Goal: Task Accomplishment & Management: Complete application form

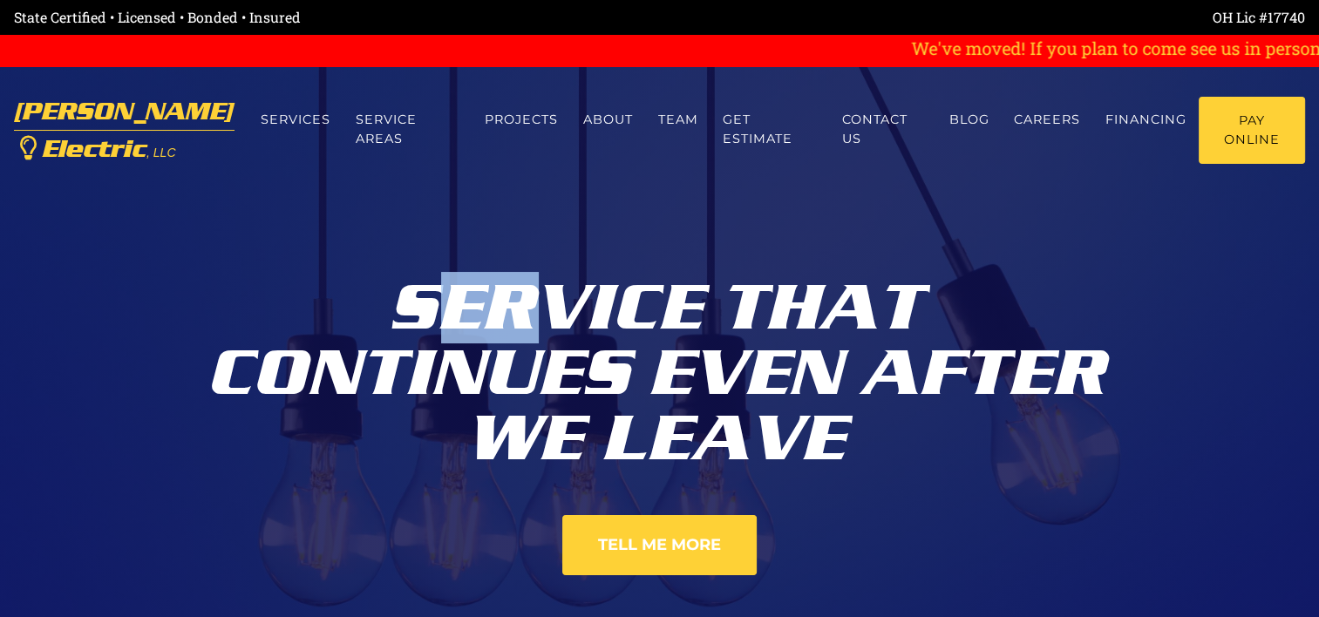
click at [561, 311] on div "Service That Continues Even After We Leave Tell Me More" at bounding box center [660, 375] width 968 height 750
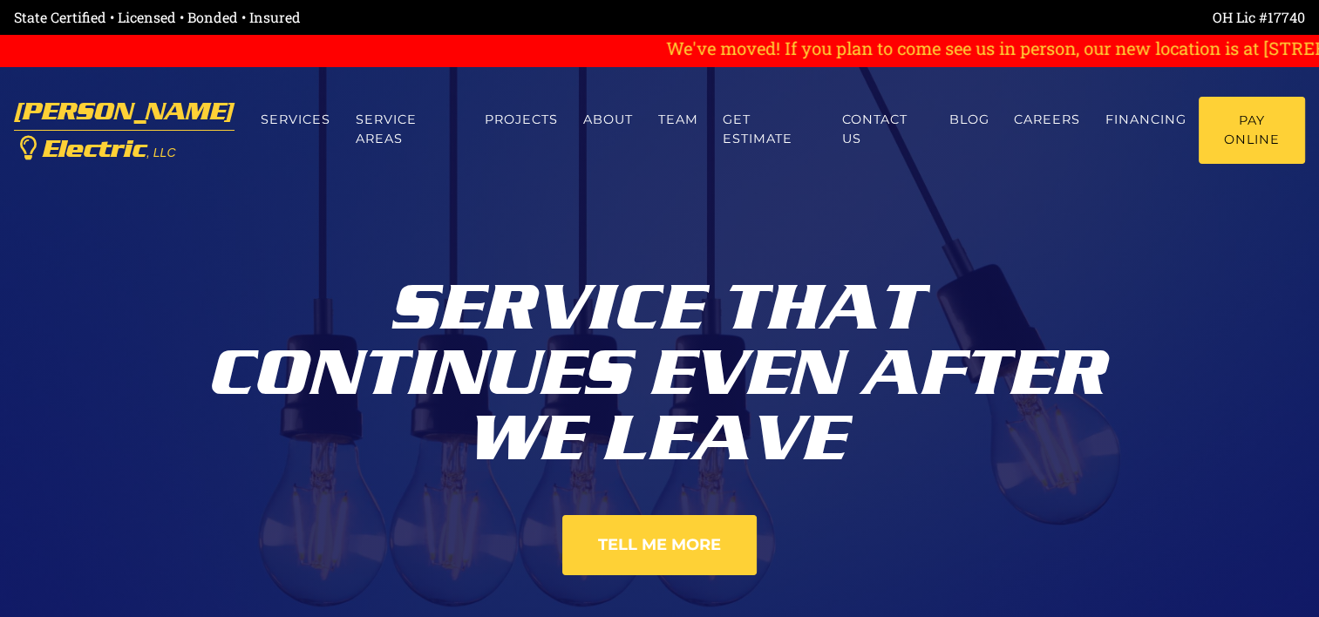
drag, startPoint x: 1101, startPoint y: 331, endPoint x: 920, endPoint y: 401, distance: 194.3
click at [920, 401] on div "Service That Continues Even After We Leave" at bounding box center [660, 367] width 968 height 210
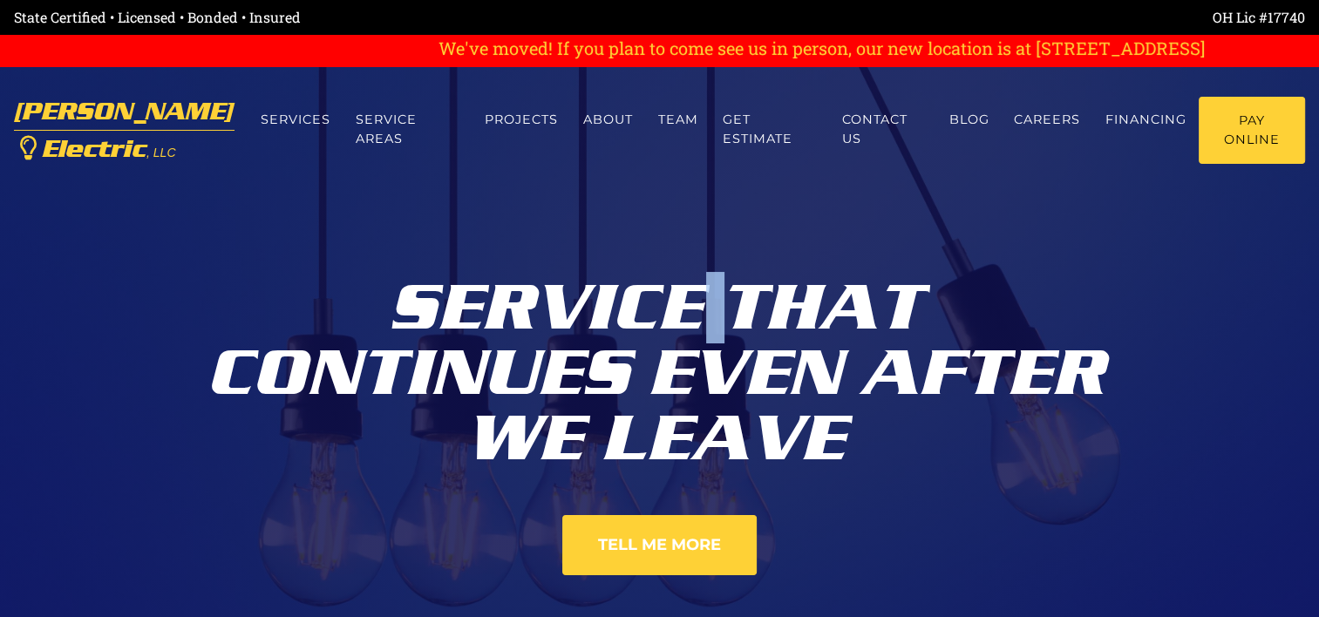
drag, startPoint x: 698, startPoint y: 342, endPoint x: 739, endPoint y: 205, distance: 142.9
click at [739, 205] on div "Service That Continues Even After We Leave Tell Me More" at bounding box center [660, 375] width 968 height 750
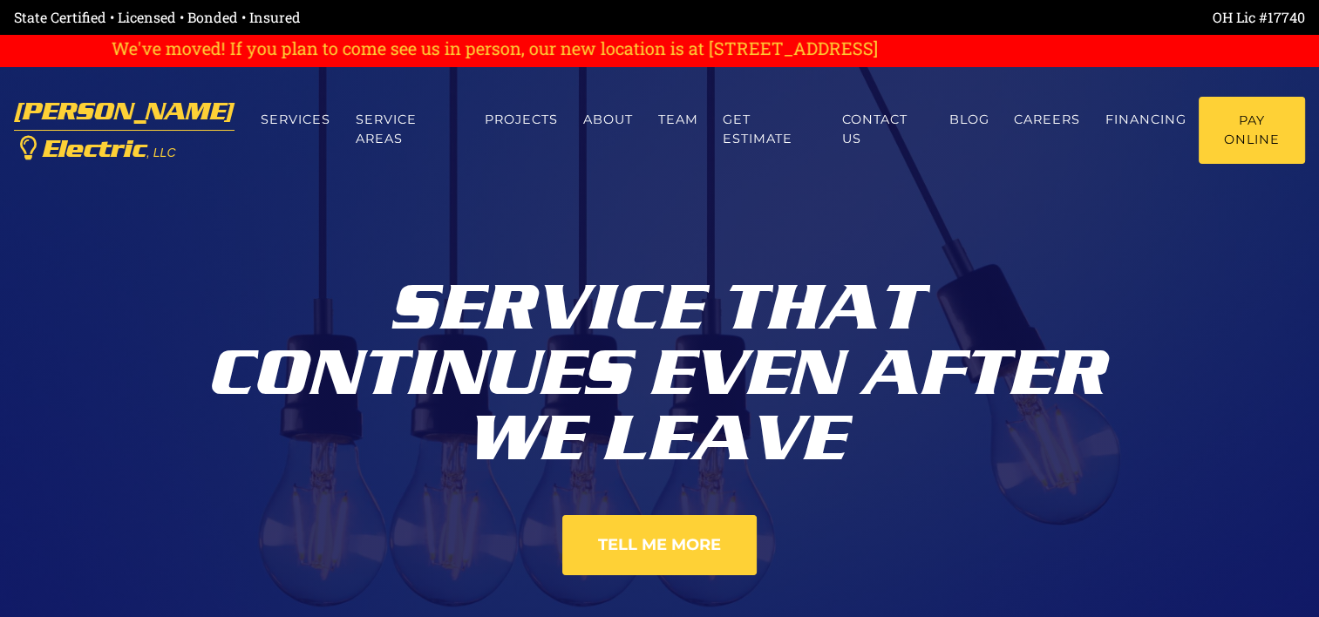
click at [787, 234] on div "Service That Continues Even After We Leave Tell Me More" at bounding box center [660, 375] width 968 height 750
click at [1010, 127] on link "Careers" at bounding box center [1048, 120] width 92 height 46
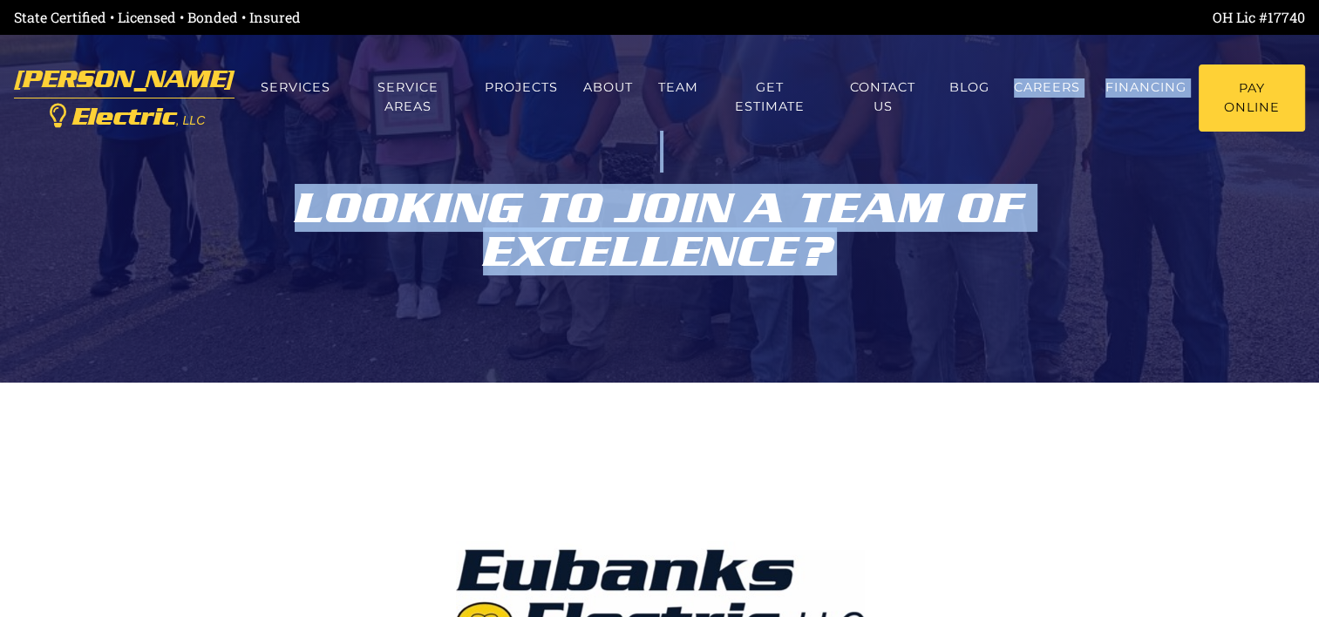
drag, startPoint x: 0, startPoint y: 0, endPoint x: 860, endPoint y: 274, distance: 902.4
drag, startPoint x: 860, startPoint y: 274, endPoint x: 862, endPoint y: 283, distance: 8.9
click at [860, 274] on div "Looking to join a team of excellence?" at bounding box center [660, 191] width 968 height 383
click at [841, 365] on div "Looking to join a team of excellence?" at bounding box center [660, 191] width 968 height 383
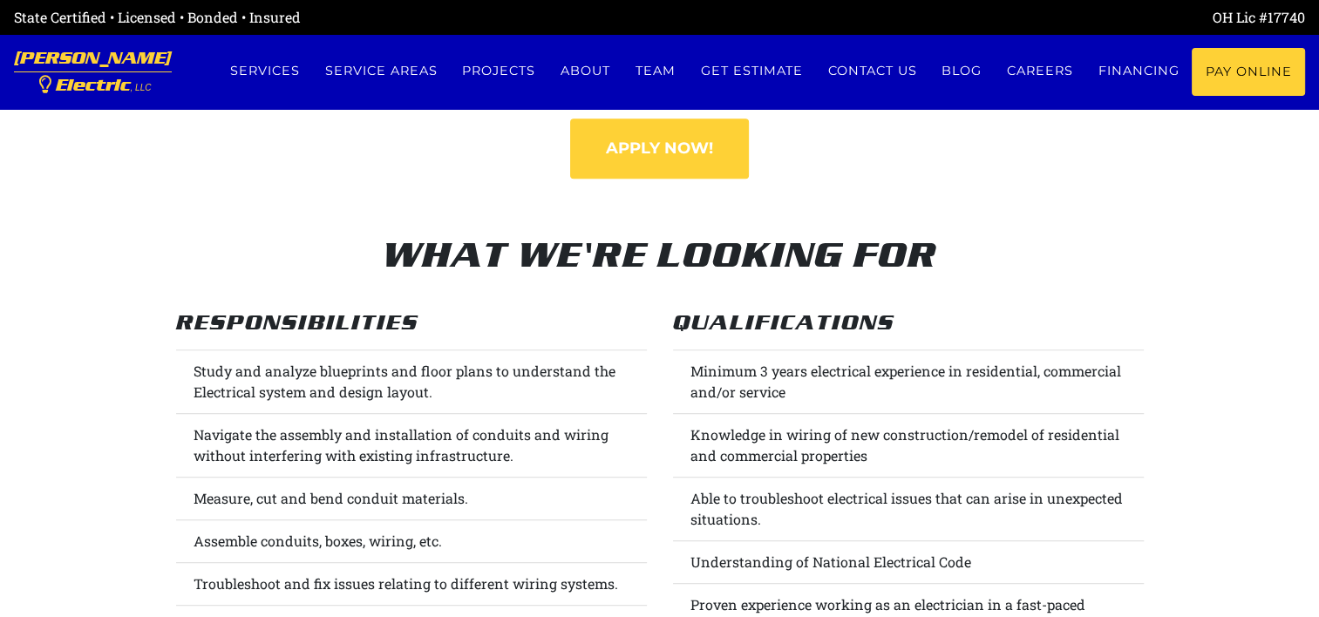
scroll to position [766, 0]
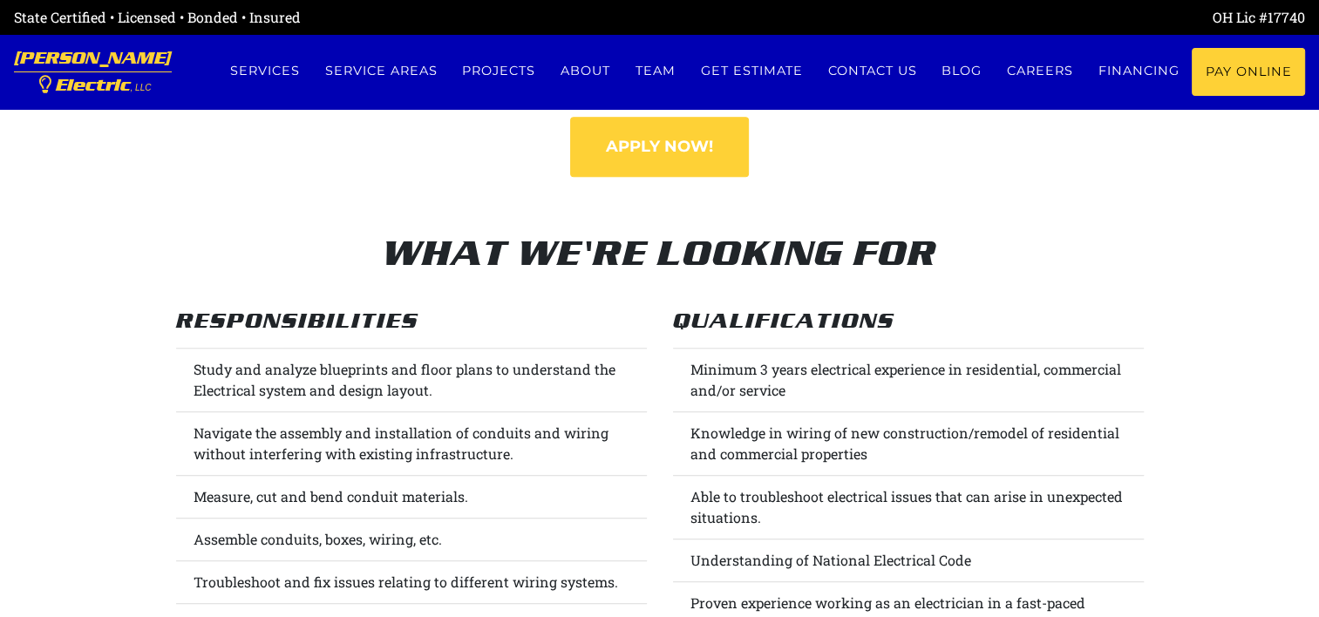
click at [502, 417] on li "Navigate the assembly and installation of conduits and wiring without interferi…" at bounding box center [411, 444] width 471 height 65
click at [501, 417] on li "Navigate the assembly and installation of conduits and wiring without interferi…" at bounding box center [411, 444] width 471 height 65
click at [571, 439] on li "Navigate the assembly and installation of conduits and wiring without interferi…" at bounding box center [411, 444] width 471 height 65
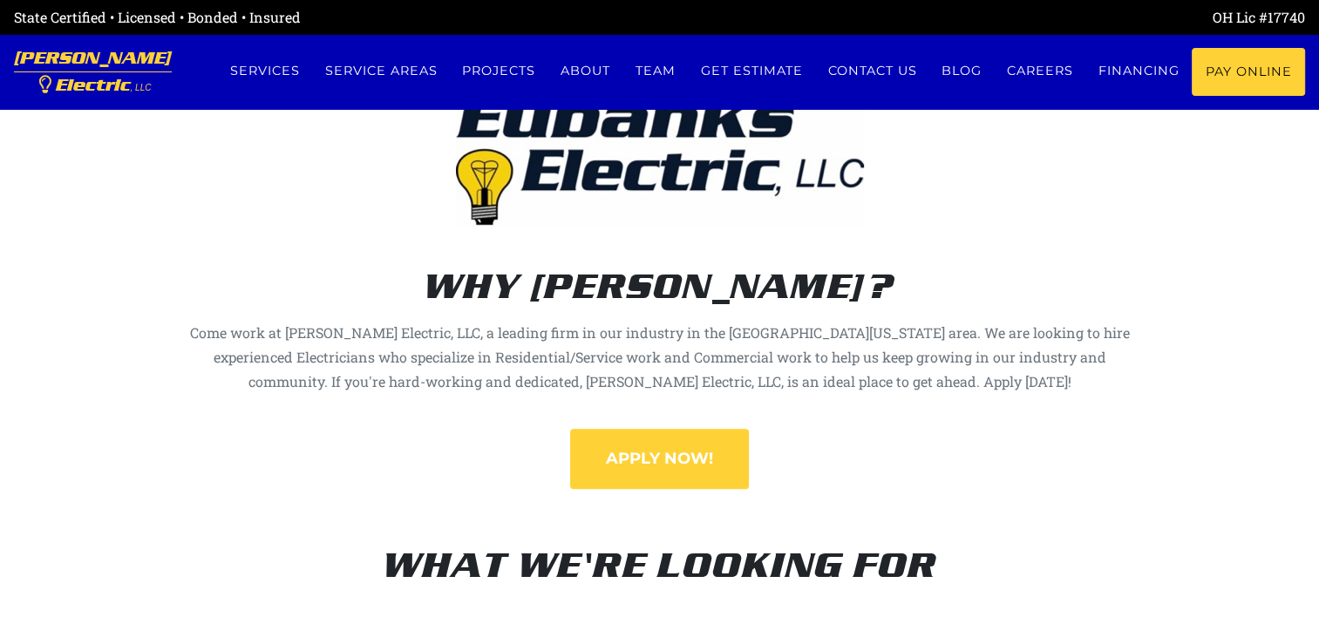
scroll to position [455, 0]
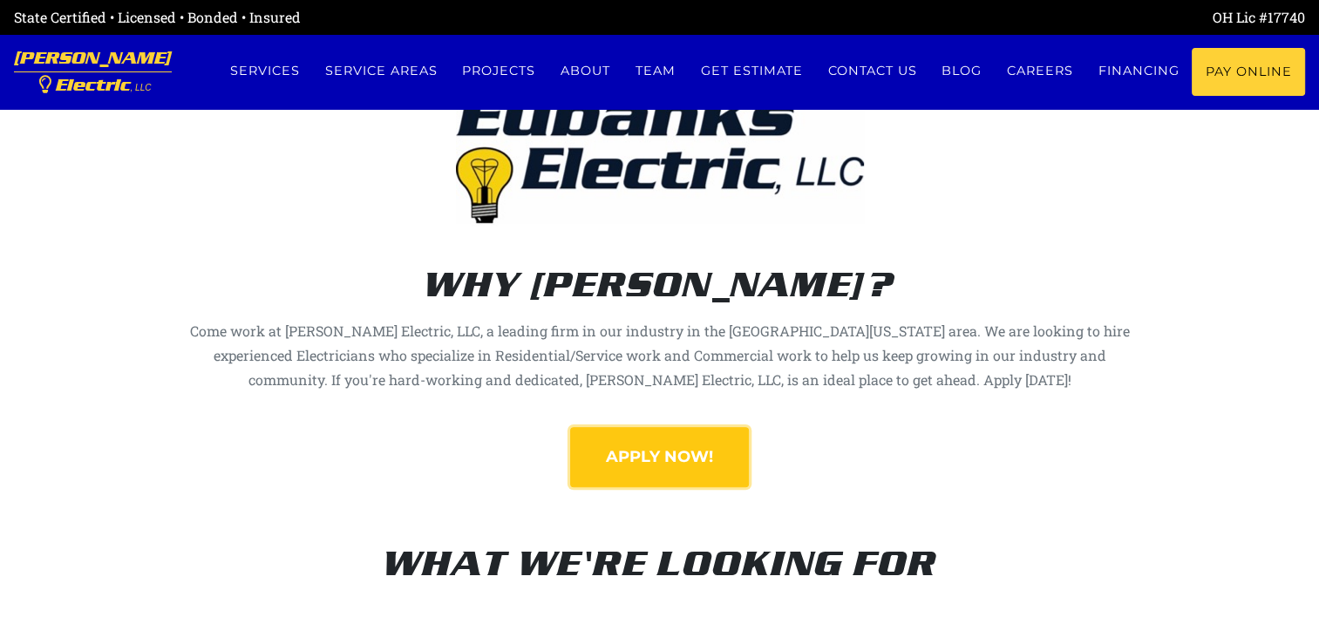
click at [660, 478] on link "Apply Now!" at bounding box center [659, 457] width 179 height 60
